Goal: Task Accomplishment & Management: Use online tool/utility

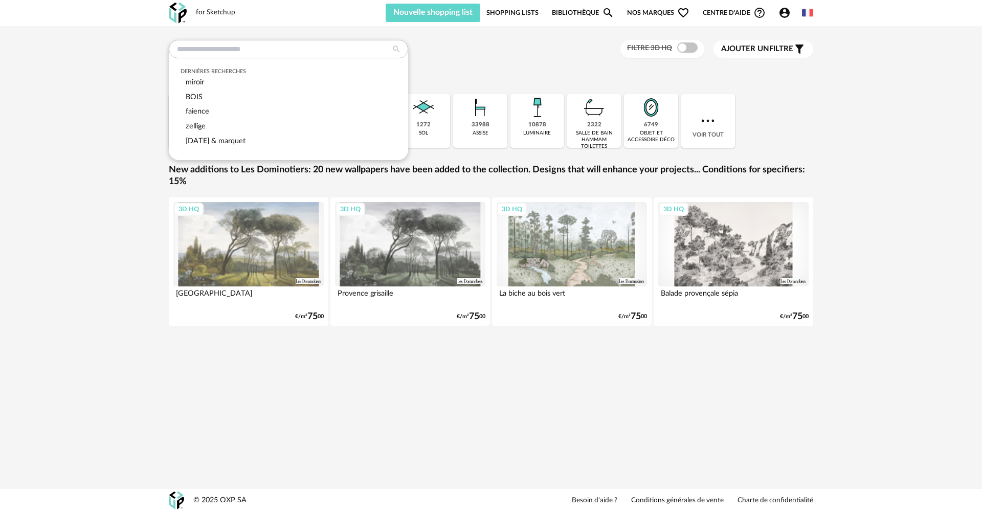
click at [471, 0] on div "for Sketchup Nouvelle shopping list Mettre à jour ma Shopping List Refresh icon…" at bounding box center [491, 13] width 663 height 26
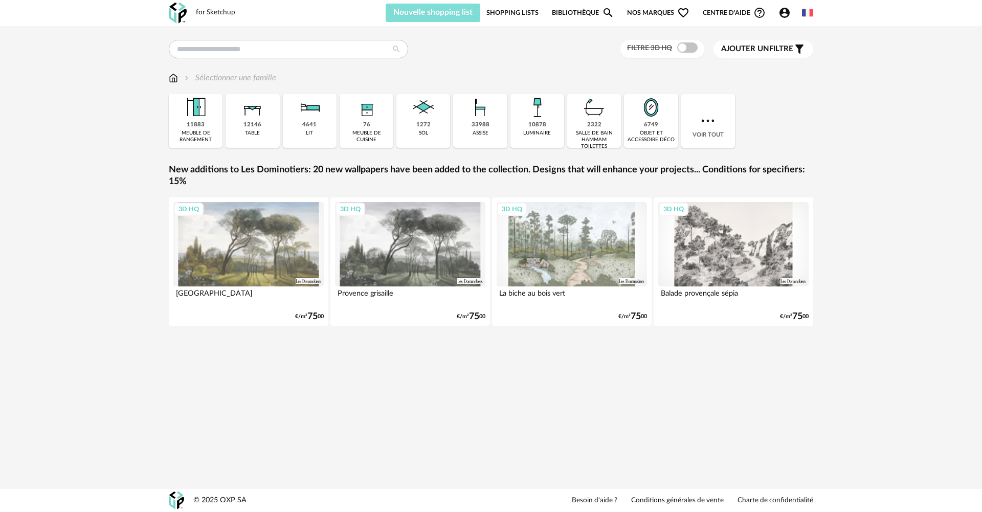
click at [467, 8] on button "Nouvelle shopping list" at bounding box center [433, 13] width 95 height 18
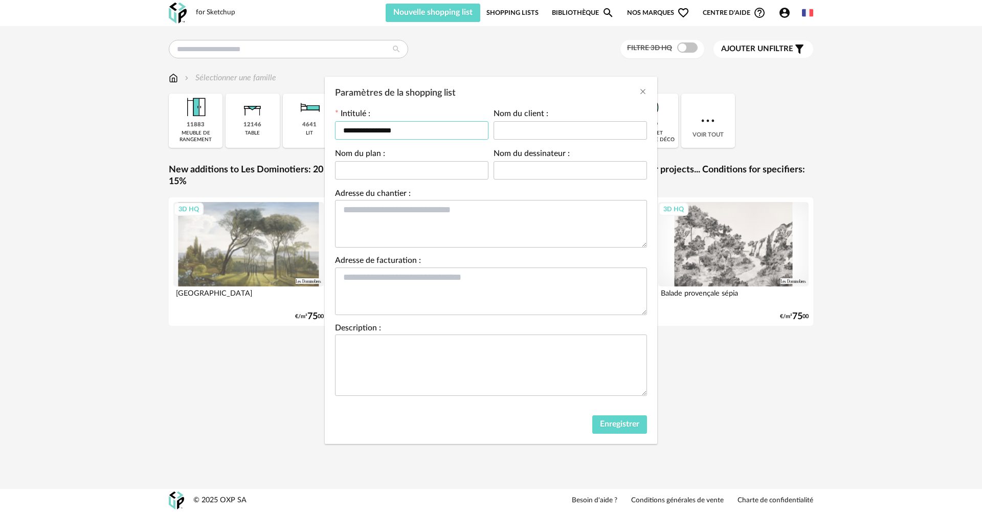
click at [438, 131] on input "**********" at bounding box center [411, 130] width 153 height 18
click at [412, 171] on input "Paramètres de la shopping list" at bounding box center [411, 170] width 153 height 18
drag, startPoint x: 454, startPoint y: 133, endPoint x: 272, endPoint y: 122, distance: 182.5
click at [272, 122] on div "**********" at bounding box center [491, 256] width 982 height 512
type input "**********"
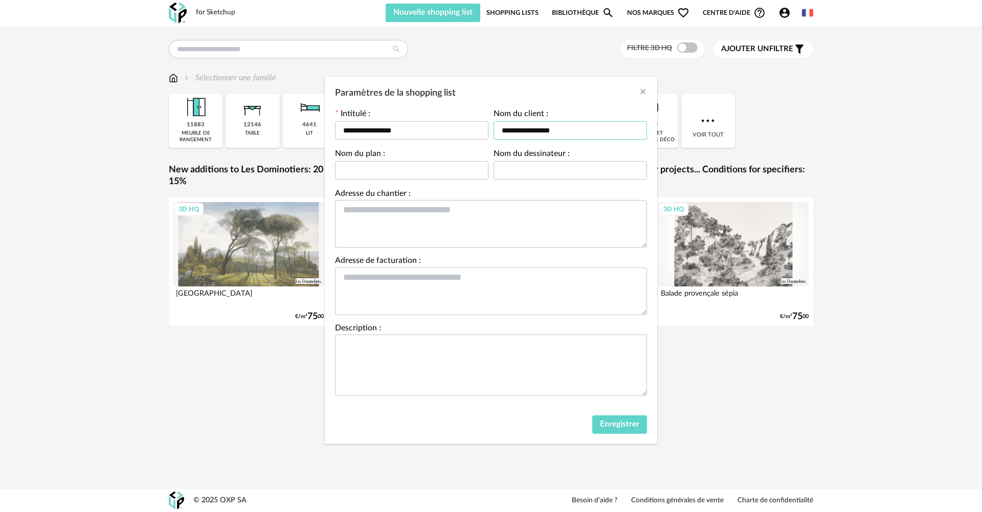
type input "**********"
click at [369, 361] on textarea "Paramètres de la shopping list" at bounding box center [491, 364] width 312 height 61
click at [632, 424] on span "Enregistrer" at bounding box center [619, 424] width 39 height 8
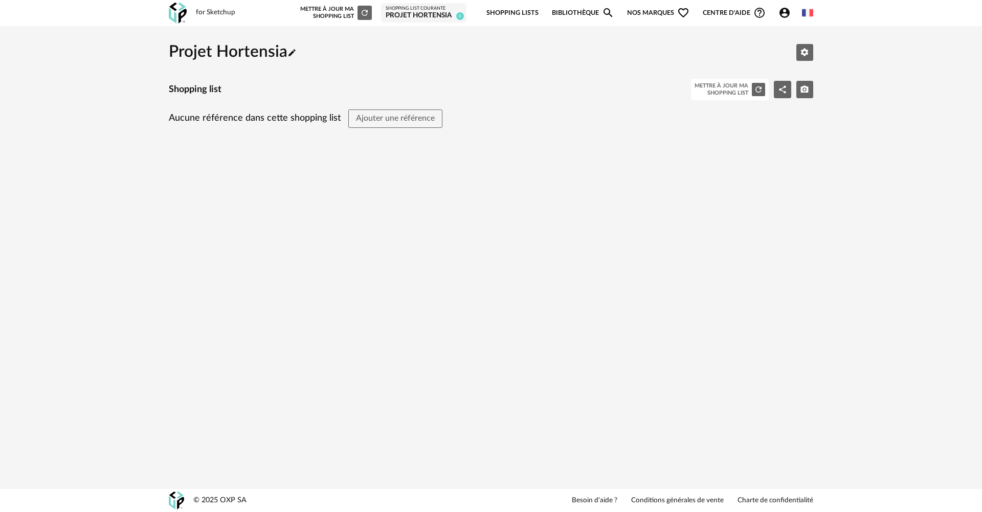
click at [180, 7] on img at bounding box center [178, 13] width 18 height 21
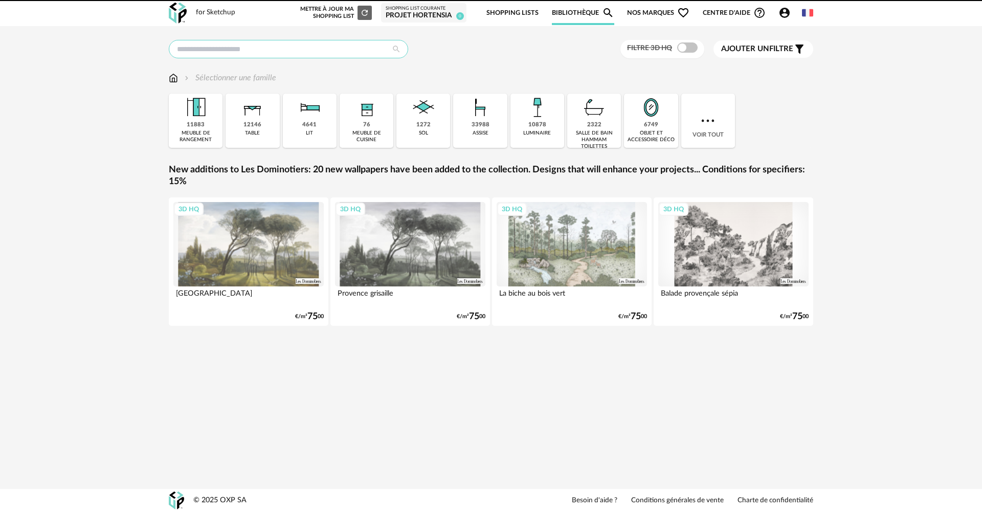
click at [260, 50] on input "text" at bounding box center [288, 49] width 239 height 18
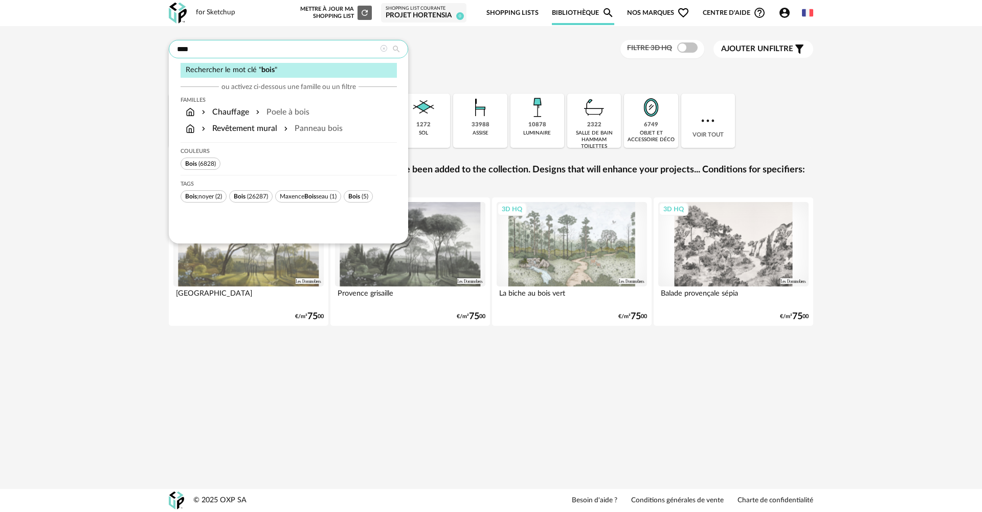
type input "****"
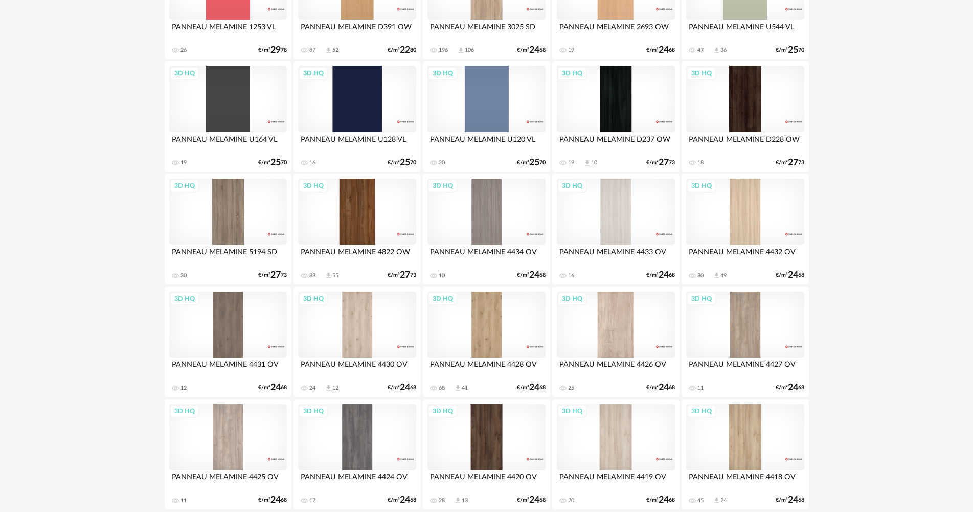
scroll to position [205, 0]
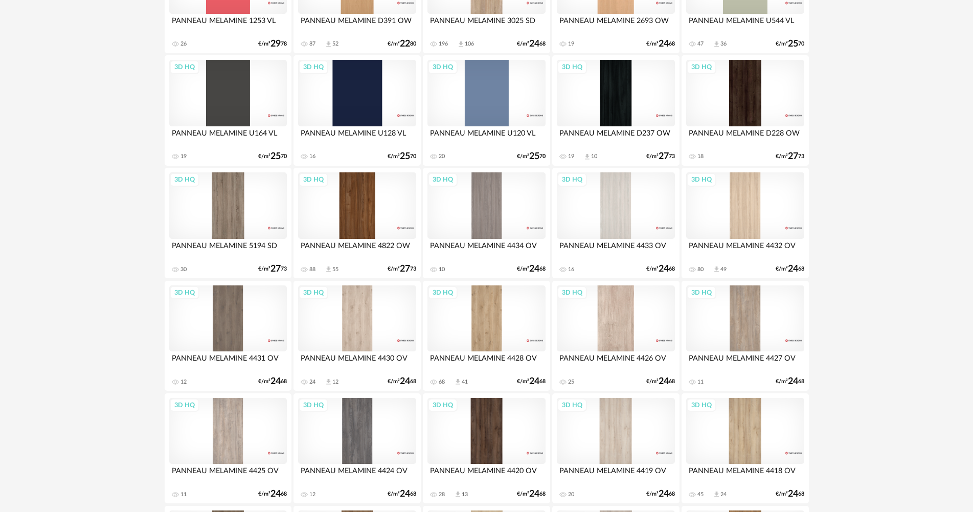
click at [370, 219] on div "3D HQ" at bounding box center [357, 205] width 118 height 66
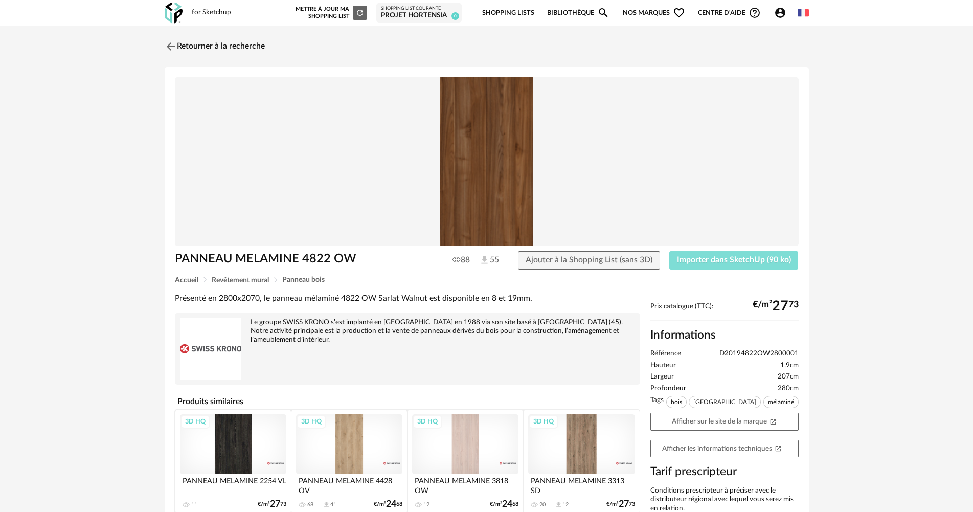
click at [784, 256] on span "Importer dans SketchUp (90 ko)" at bounding box center [734, 260] width 114 height 8
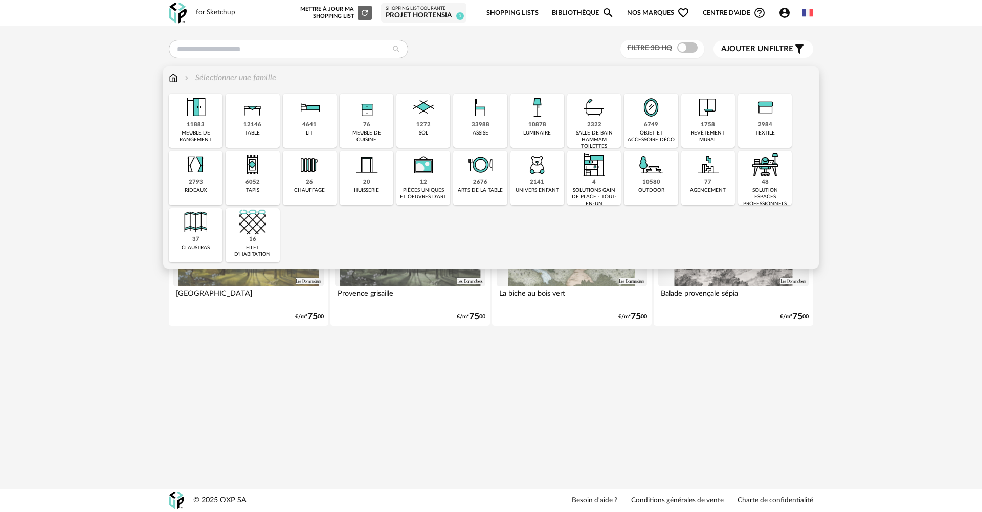
click at [415, 121] on img at bounding box center [424, 108] width 28 height 28
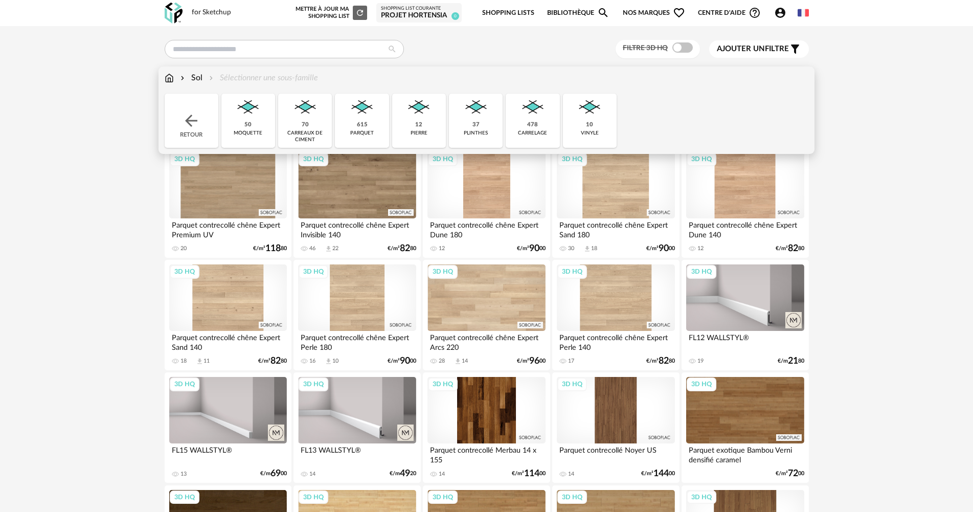
click at [540, 126] on div "478 [GEOGRAPHIC_DATA]" at bounding box center [533, 121] width 54 height 54
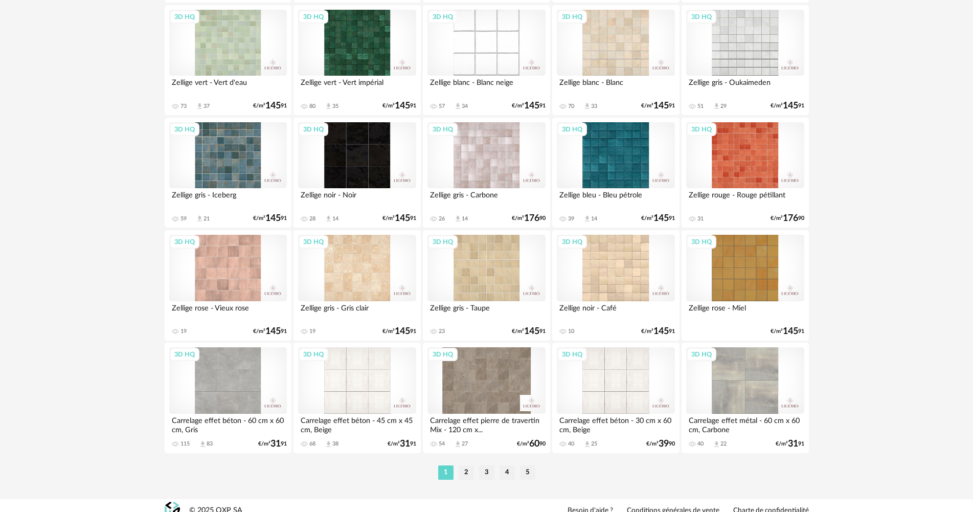
scroll to position [1954, 0]
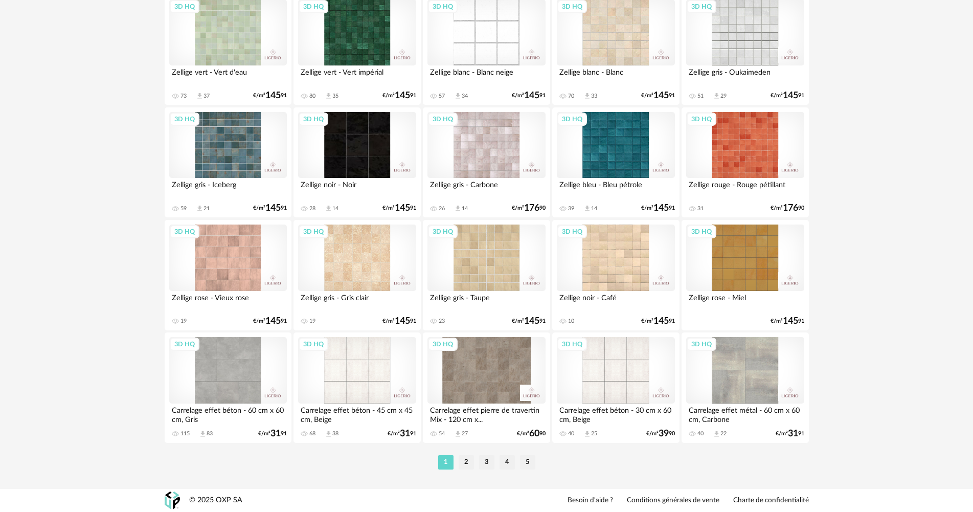
click at [455, 462] on ul "1 2 3 4 5" at bounding box center [487, 462] width 102 height 14
click at [465, 461] on li "2" at bounding box center [466, 462] width 15 height 14
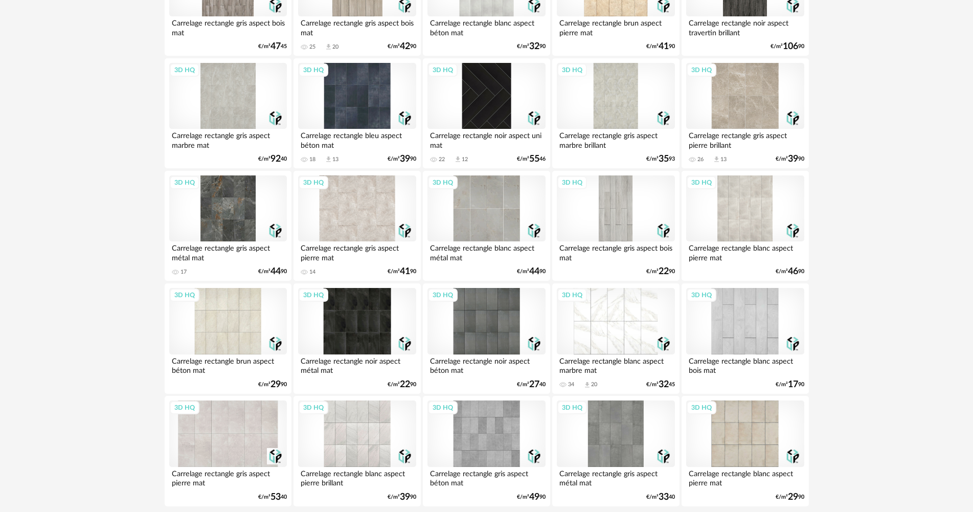
scroll to position [1954, 0]
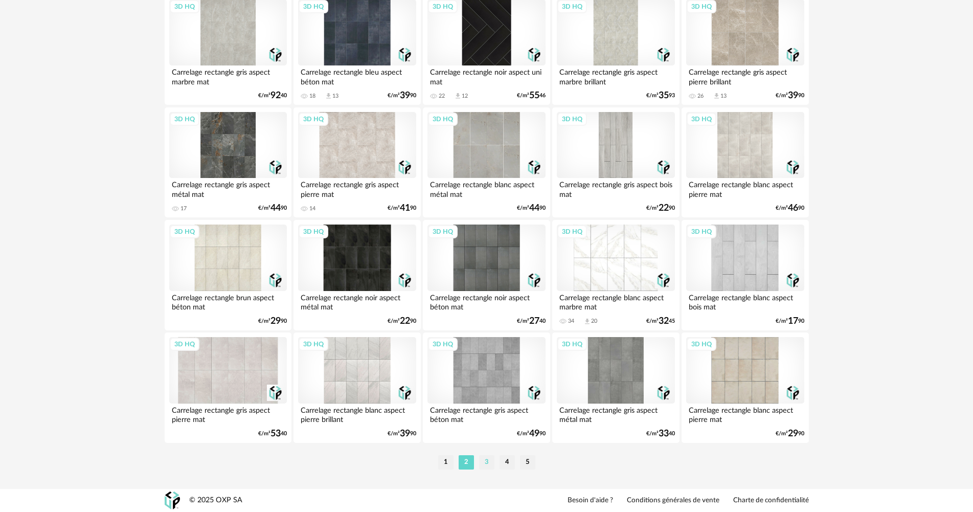
click at [487, 464] on li "3" at bounding box center [486, 462] width 15 height 14
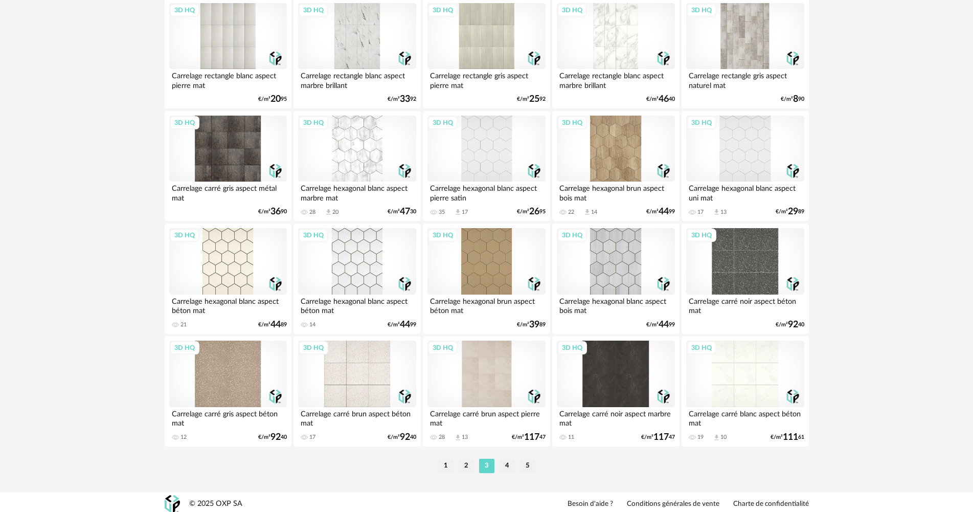
scroll to position [1954, 0]
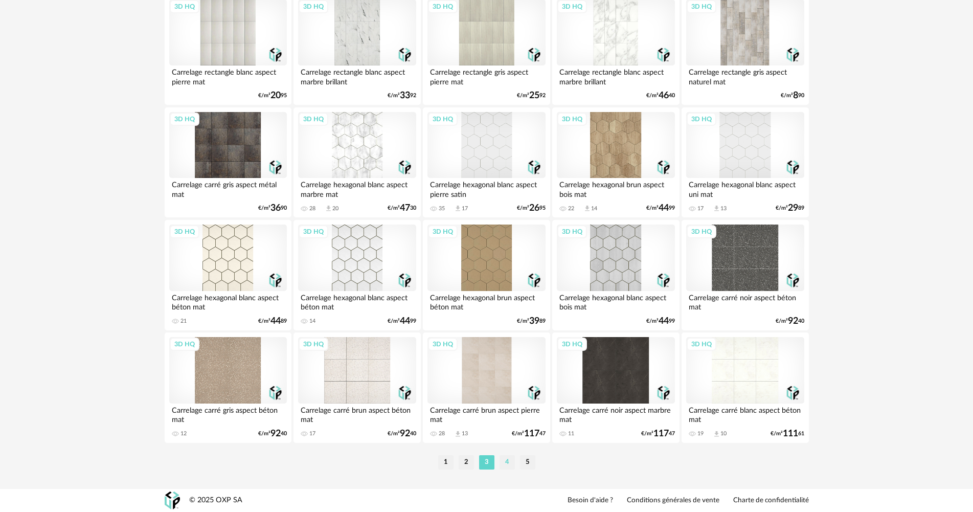
click at [511, 463] on li "4" at bounding box center [507, 462] width 15 height 14
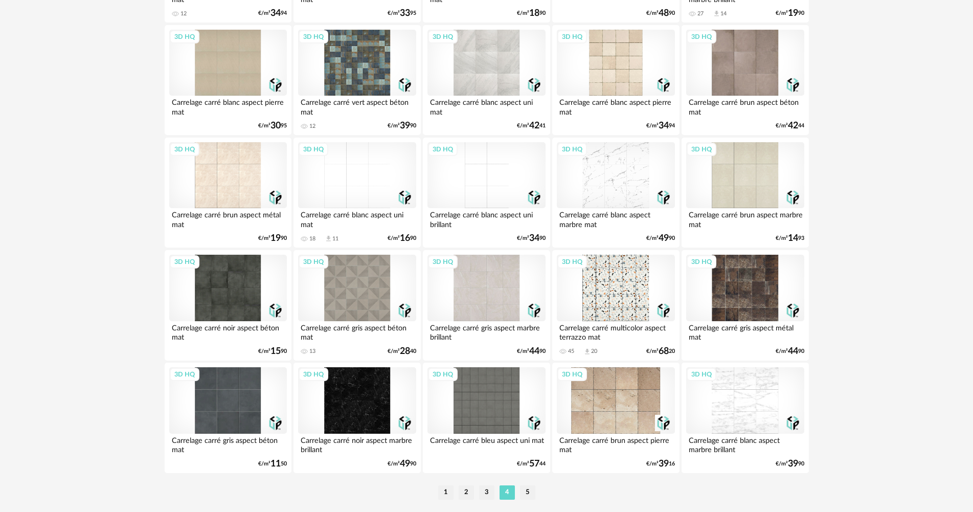
scroll to position [1954, 0]
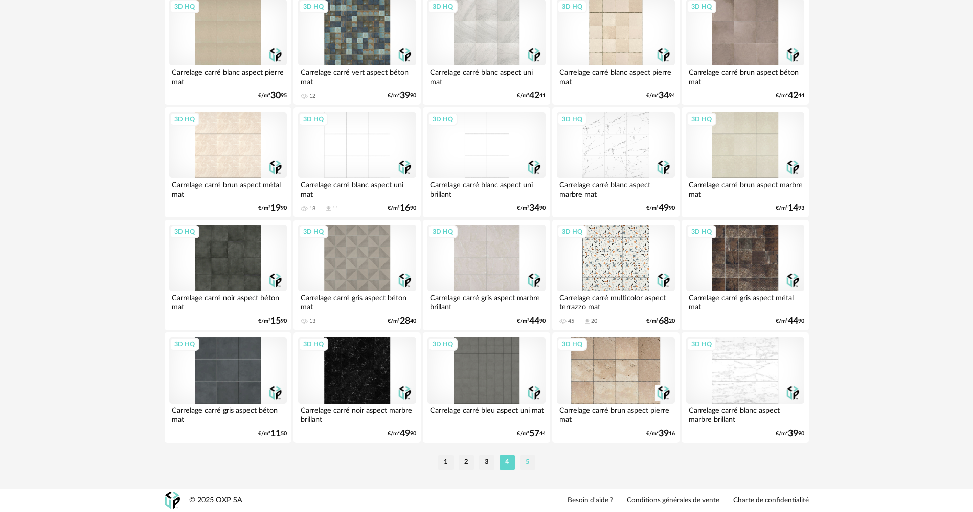
click at [530, 460] on li "5" at bounding box center [527, 462] width 15 height 14
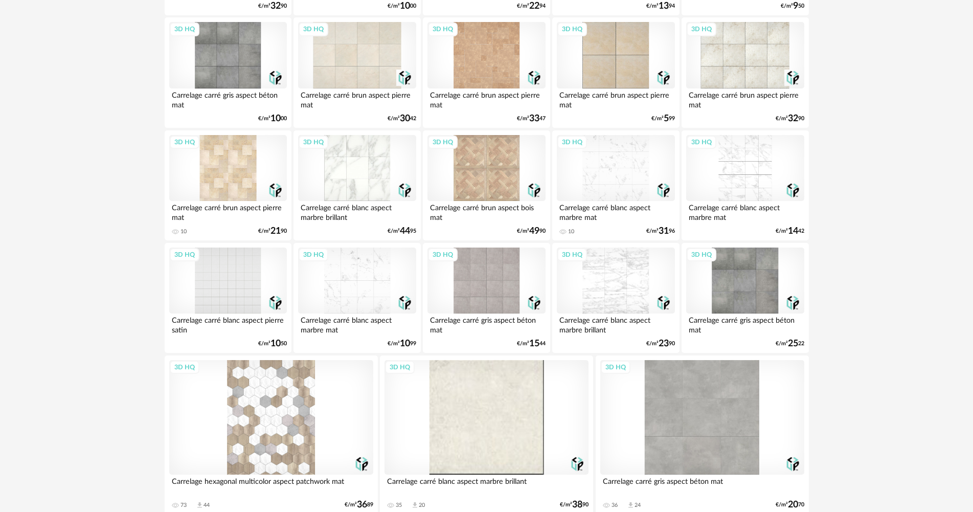
scroll to position [1552, 0]
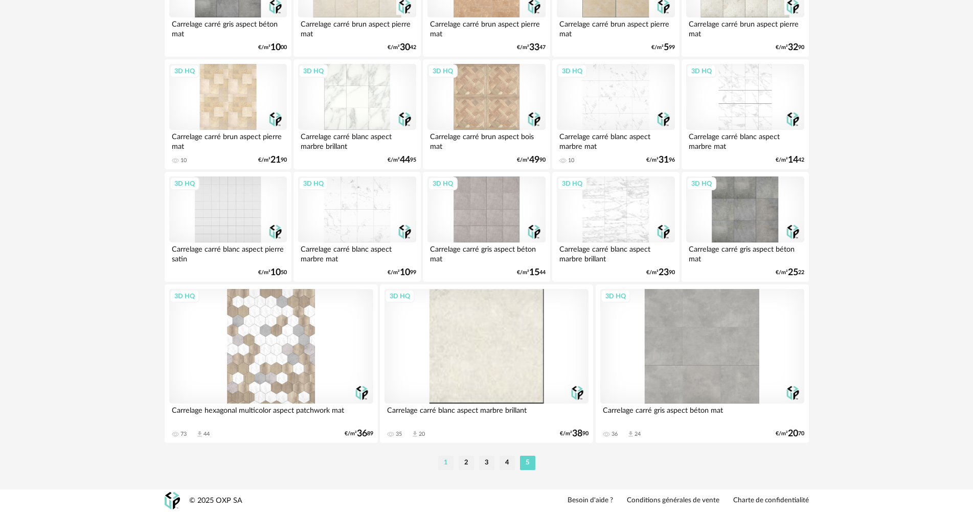
click at [441, 467] on li "1" at bounding box center [445, 463] width 15 height 14
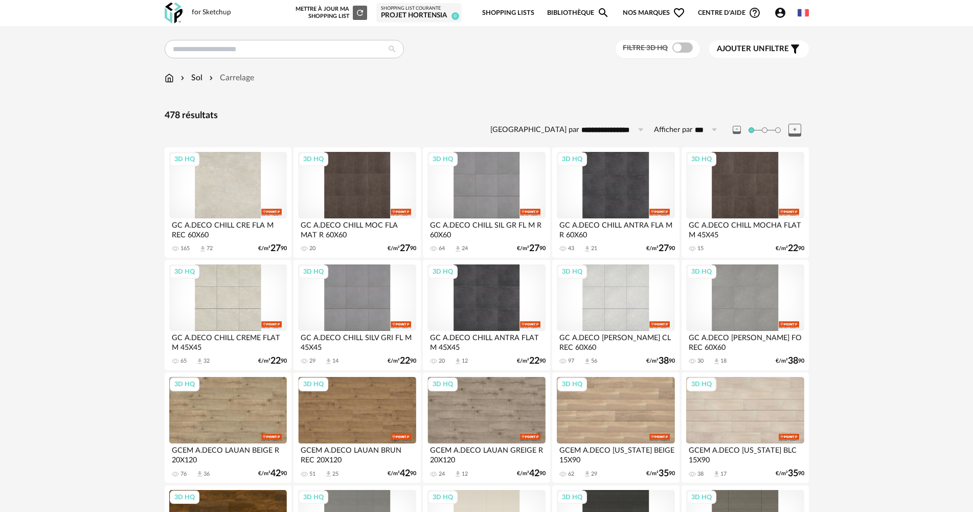
click at [197, 204] on div "3D HQ" at bounding box center [228, 185] width 118 height 66
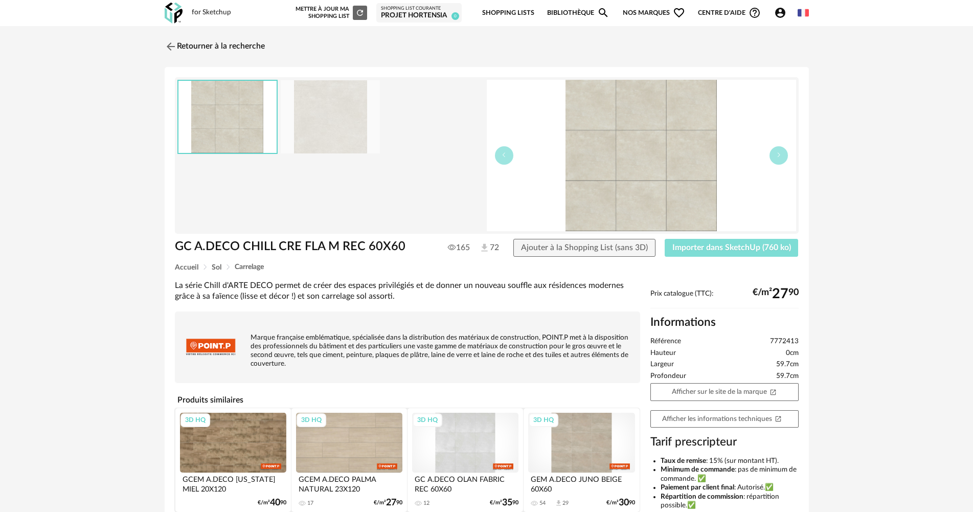
click at [702, 251] on span "Importer dans SketchUp (760 ko)" at bounding box center [732, 247] width 119 height 8
